Goal: Task Accomplishment & Management: Manage account settings

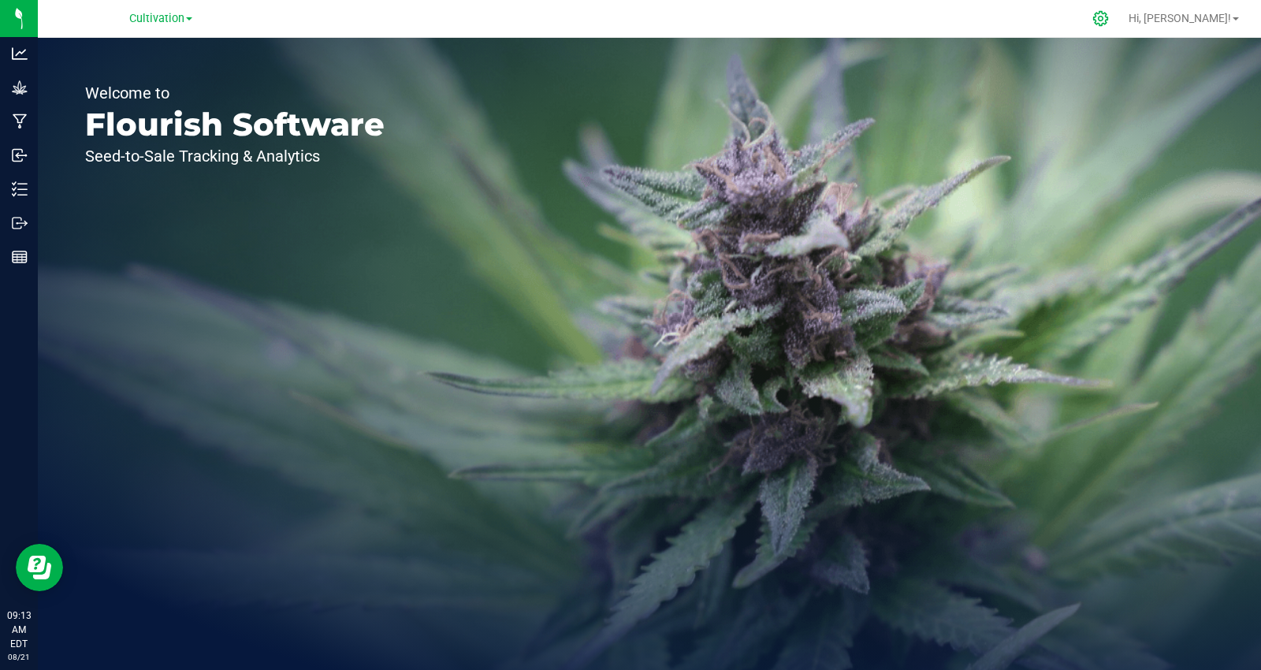
click at [1109, 14] on icon at bounding box center [1100, 18] width 17 height 17
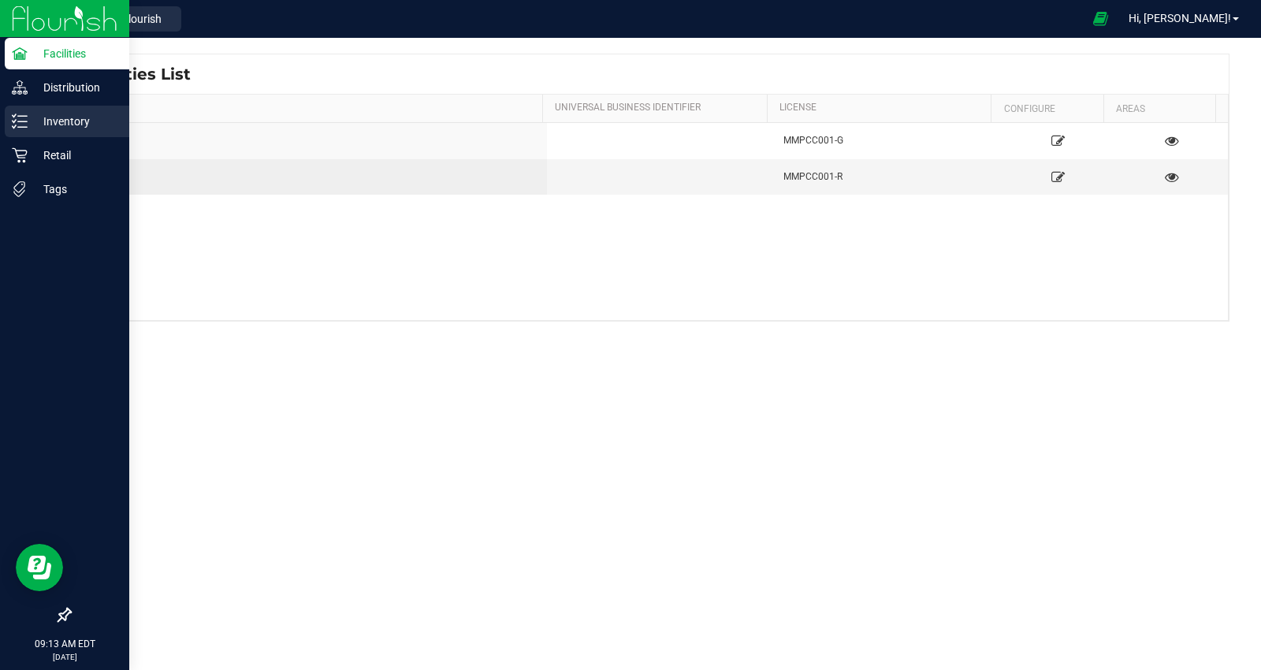
click at [60, 112] on p "Inventory" at bounding box center [75, 121] width 95 height 19
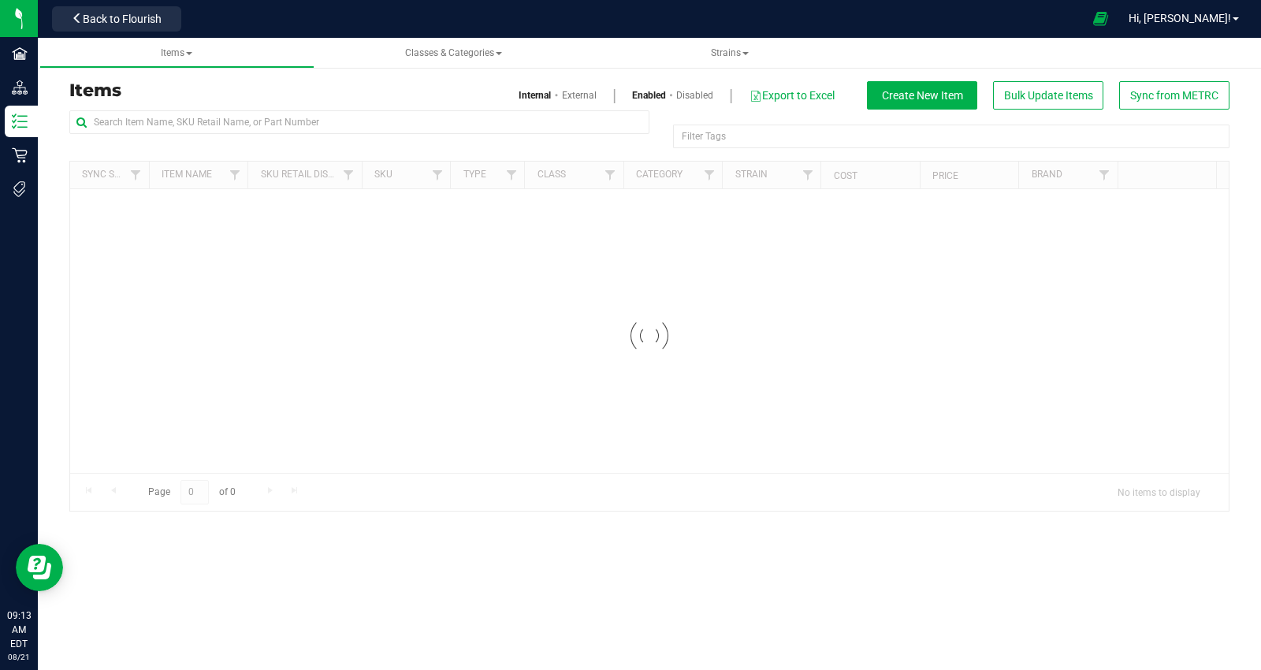
click at [585, 88] on link "External" at bounding box center [579, 95] width 35 height 14
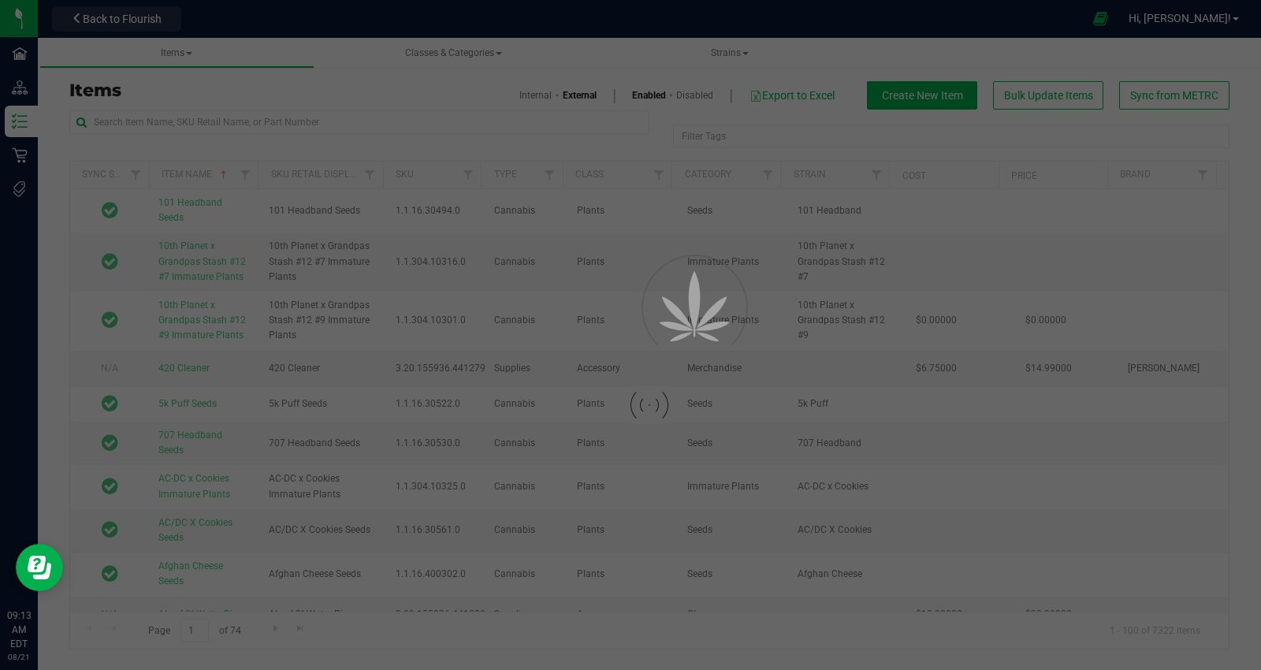
click at [585, 95] on div at bounding box center [630, 335] width 1261 height 670
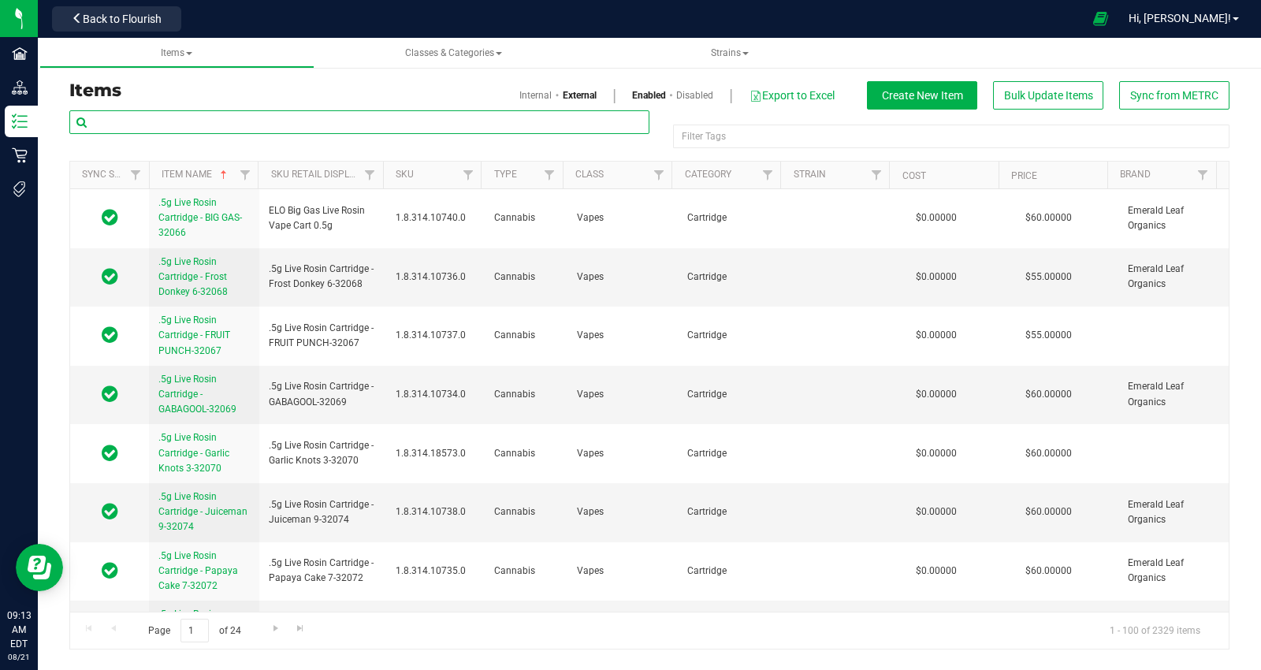
click at [279, 123] on input "text" at bounding box center [359, 122] width 580 height 24
paste input "Fire Ganja-Quarter-Ripped Off [PERSON_NAME]-7g-Rec-992408"
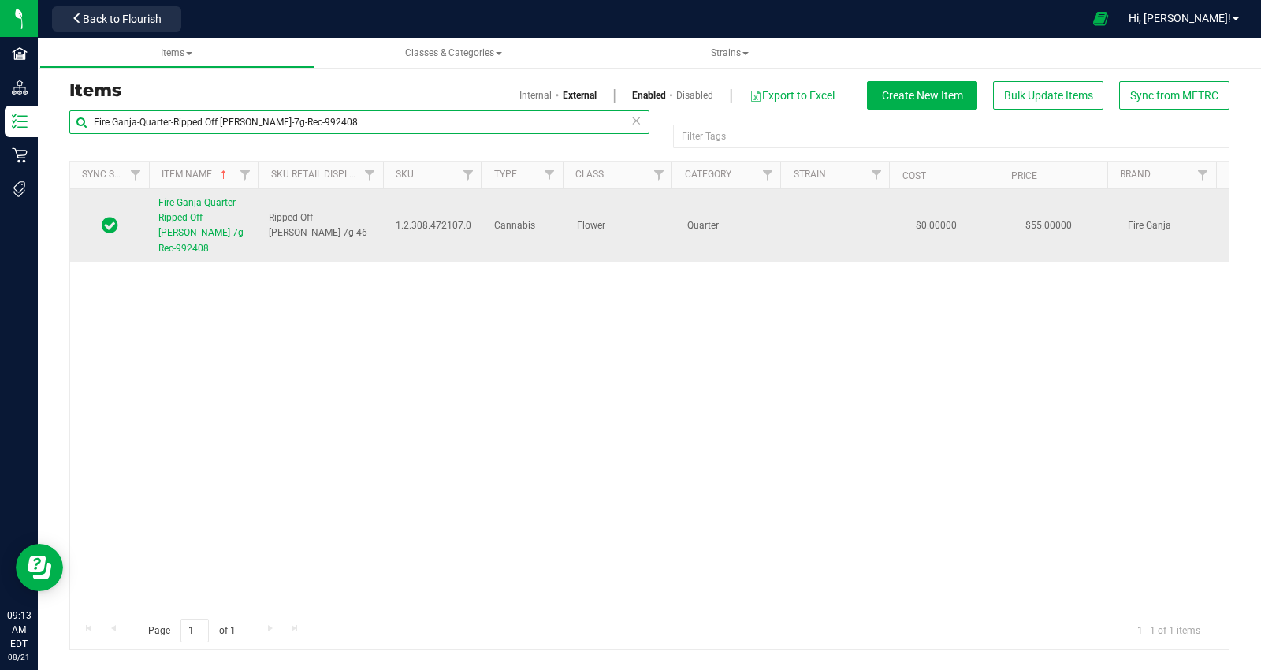
type input "Fire Ganja-Quarter-Ripped Off [PERSON_NAME]-7g-Rec-992408"
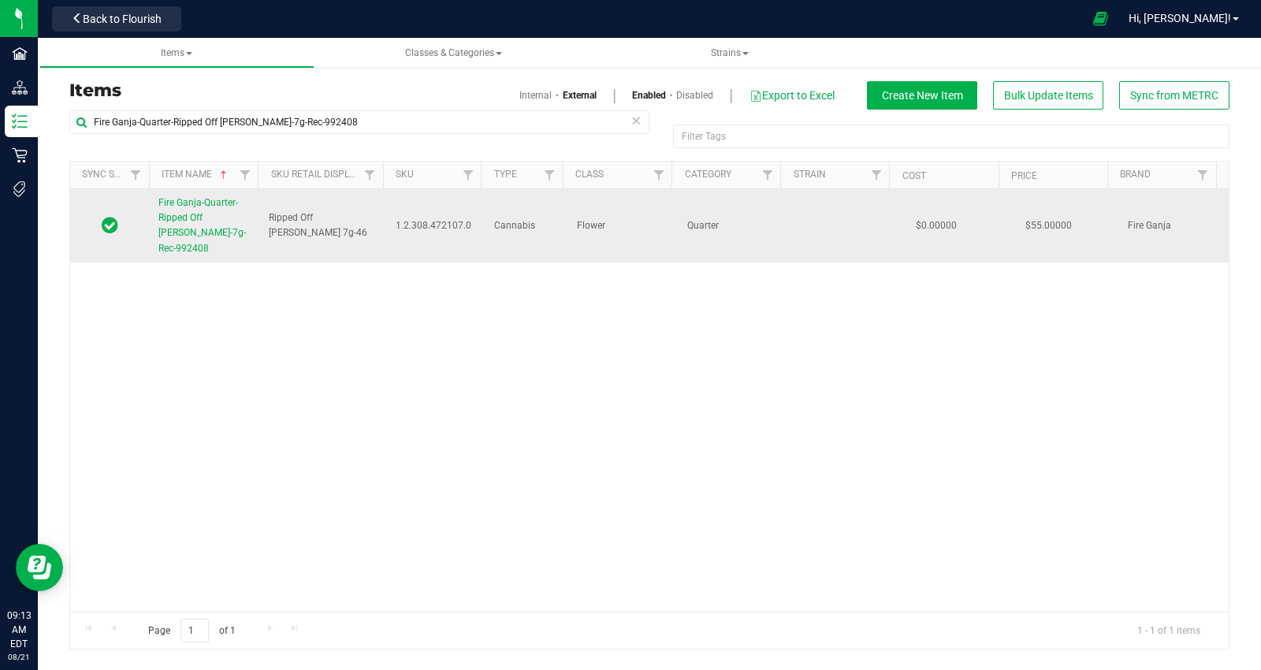
click at [191, 216] on span "Fire Ganja-Quarter-Ripped Off [PERSON_NAME]-7g-Rec-992408" at bounding box center [201, 225] width 87 height 57
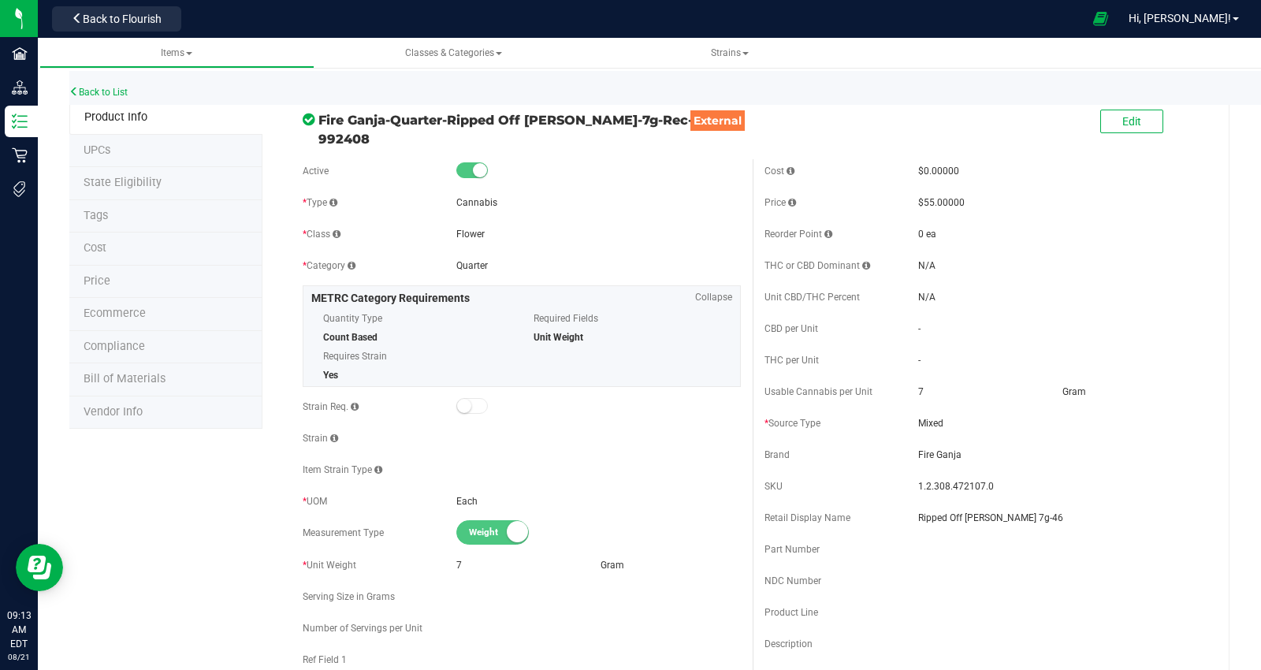
click at [176, 277] on li "Price" at bounding box center [165, 282] width 193 height 33
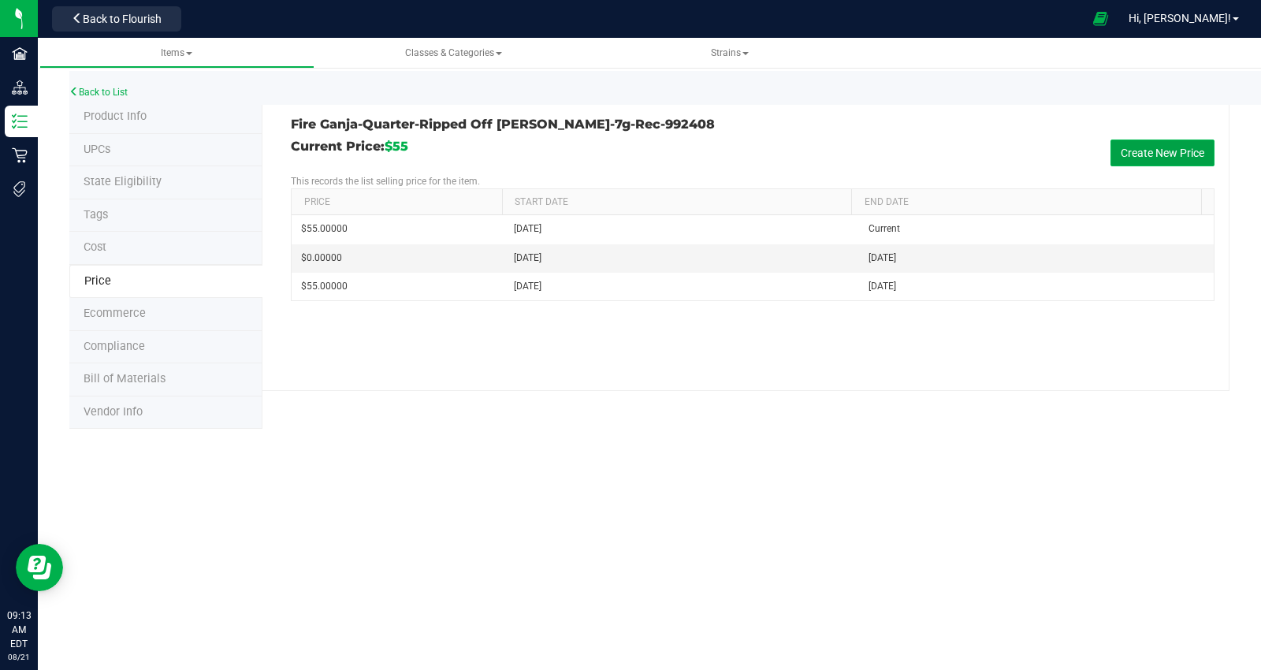
click at [1122, 159] on button "Create New Price" at bounding box center [1162, 152] width 104 height 27
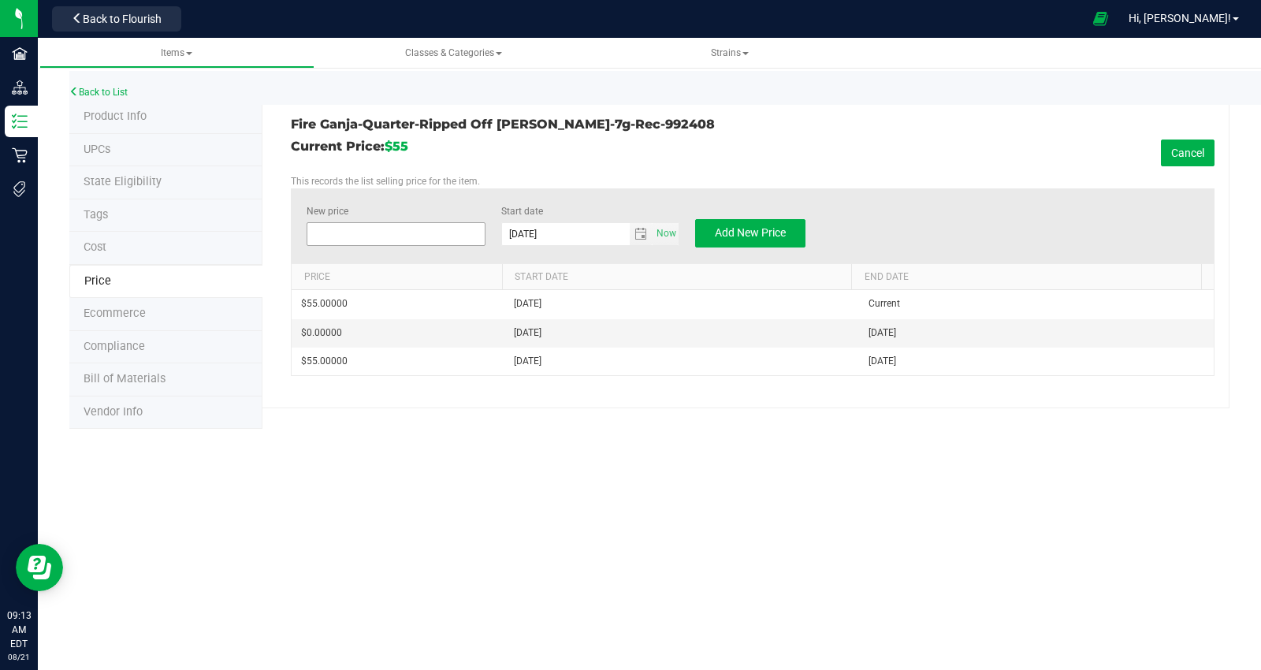
click at [390, 228] on span at bounding box center [395, 234] width 178 height 24
type input "60"
click at [778, 226] on span "Add New Price" at bounding box center [750, 232] width 71 height 13
type input "$0.00000"
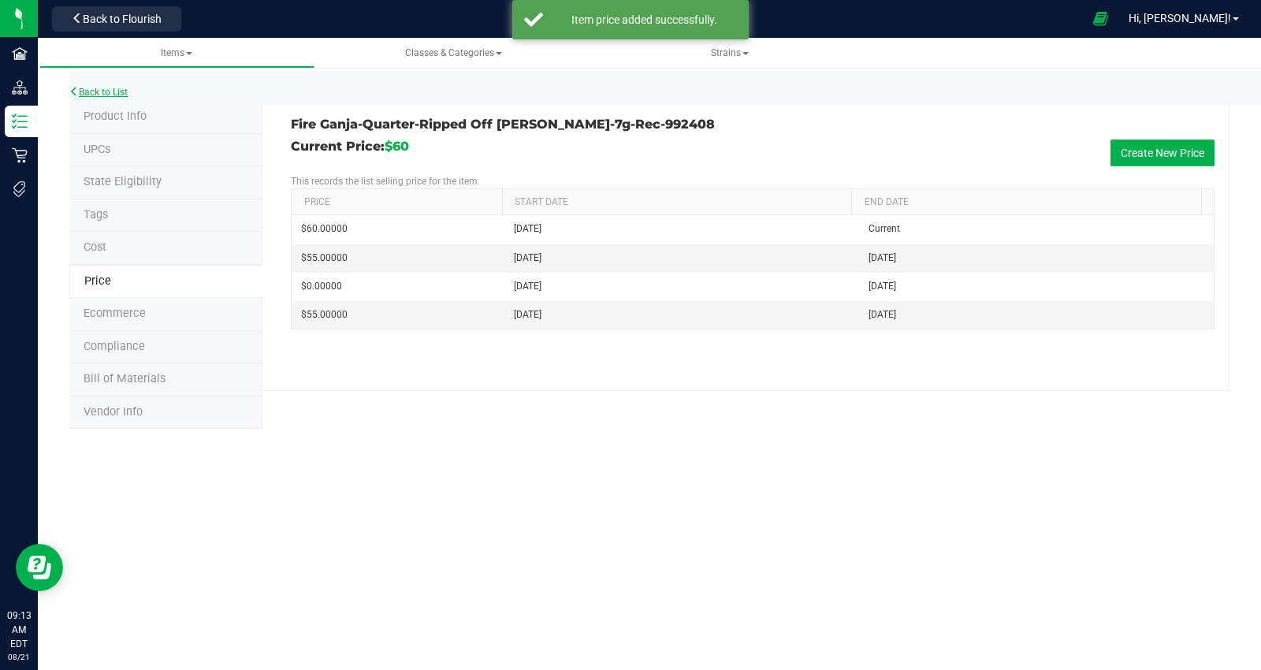
click at [113, 91] on link "Back to List" at bounding box center [98, 92] width 58 height 11
